Goal: Information Seeking & Learning: Learn about a topic

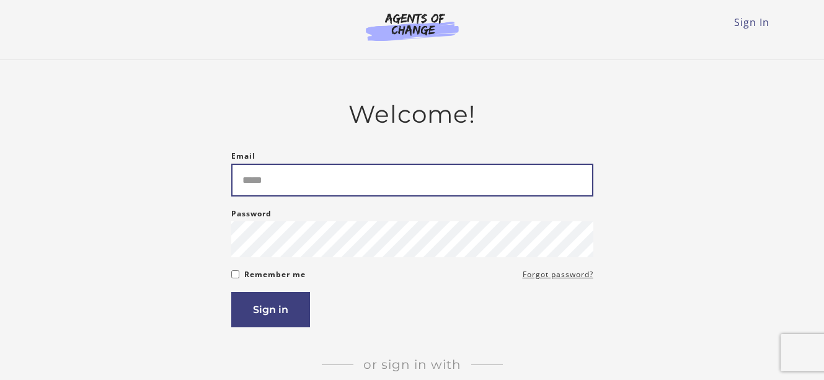
click at [480, 188] on input "Email" at bounding box center [412, 180] width 362 height 33
type input "**********"
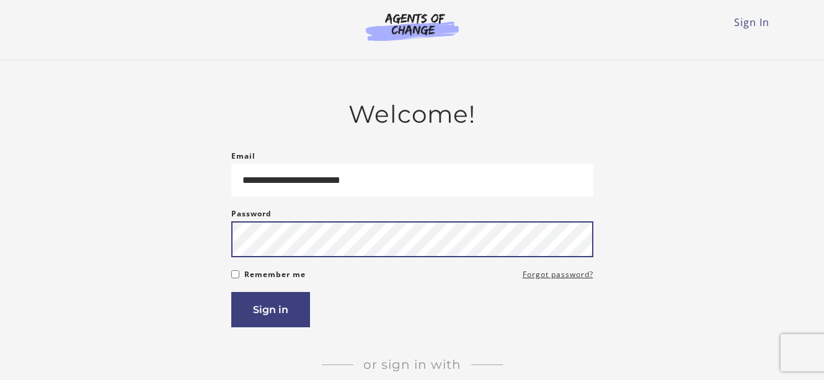
click at [231, 292] on button "Sign in" at bounding box center [270, 309] width 79 height 35
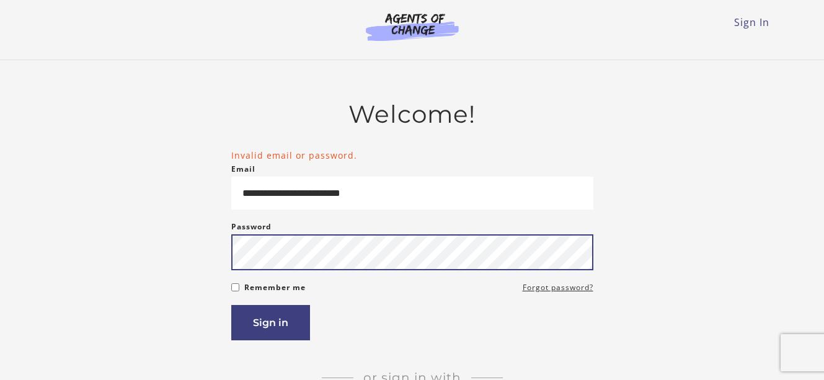
click at [231, 305] on button "Sign in" at bounding box center [270, 322] width 79 height 35
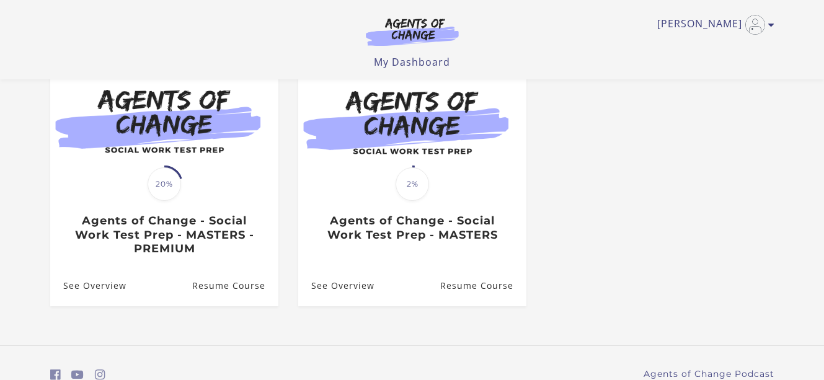
scroll to position [131, 0]
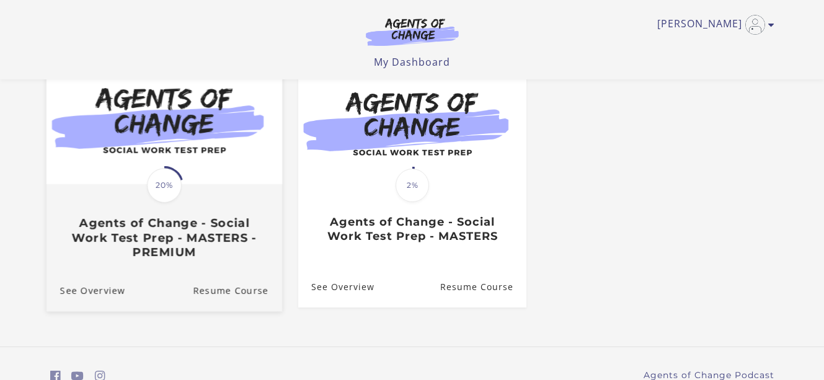
click at [174, 178] on span "20%" at bounding box center [164, 185] width 35 height 35
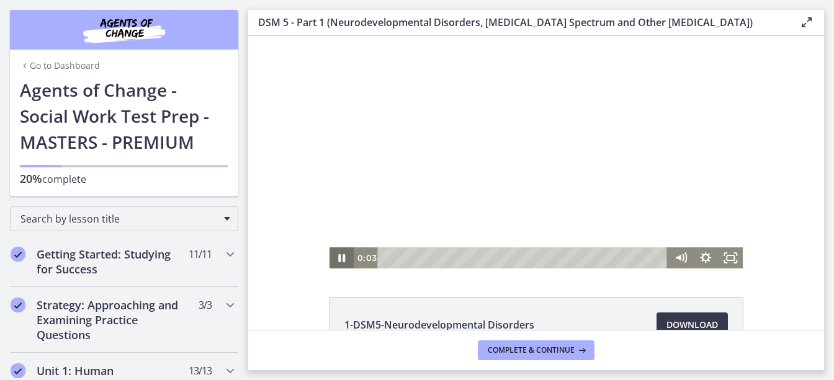
click at [337, 259] on icon "Pause" at bounding box center [341, 257] width 25 height 21
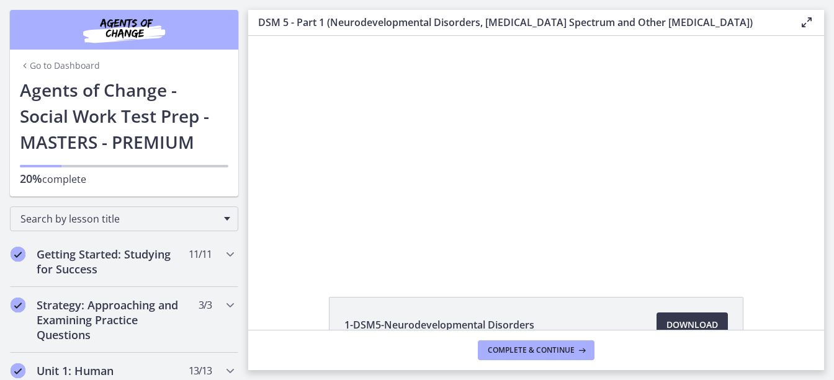
click at [404, 347] on footer "Complete & continue" at bounding box center [536, 350] width 576 height 40
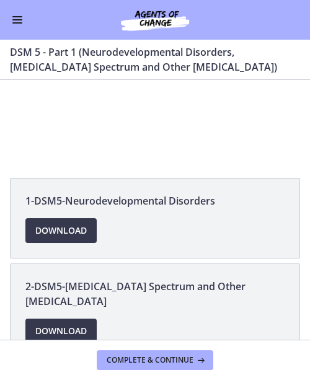
scroll to position [187, 0]
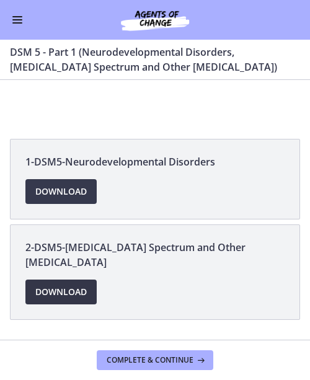
click at [48, 292] on span "Download Opens in a new window" at bounding box center [60, 292] width 51 height 15
